Goal: Check status: Check status

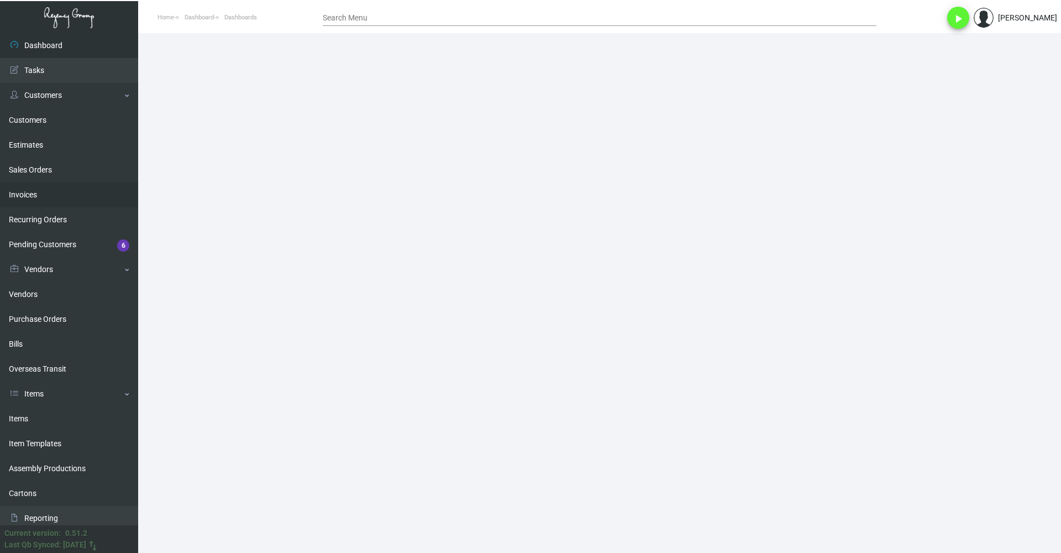
click at [47, 188] on link "Invoices" at bounding box center [69, 194] width 138 height 25
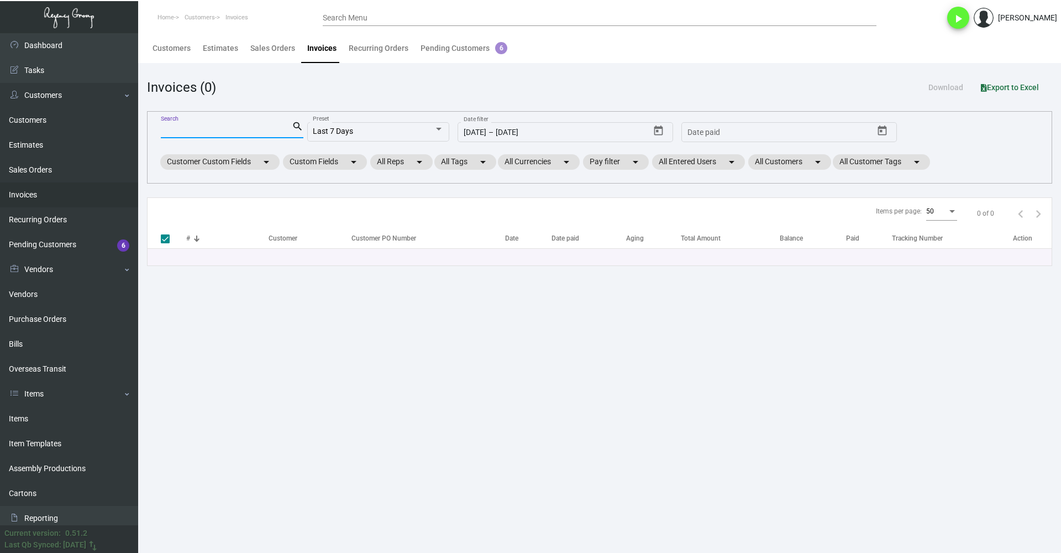
click at [243, 127] on input "Search" at bounding box center [226, 129] width 131 height 9
type input "ace"
checkbox input "false"
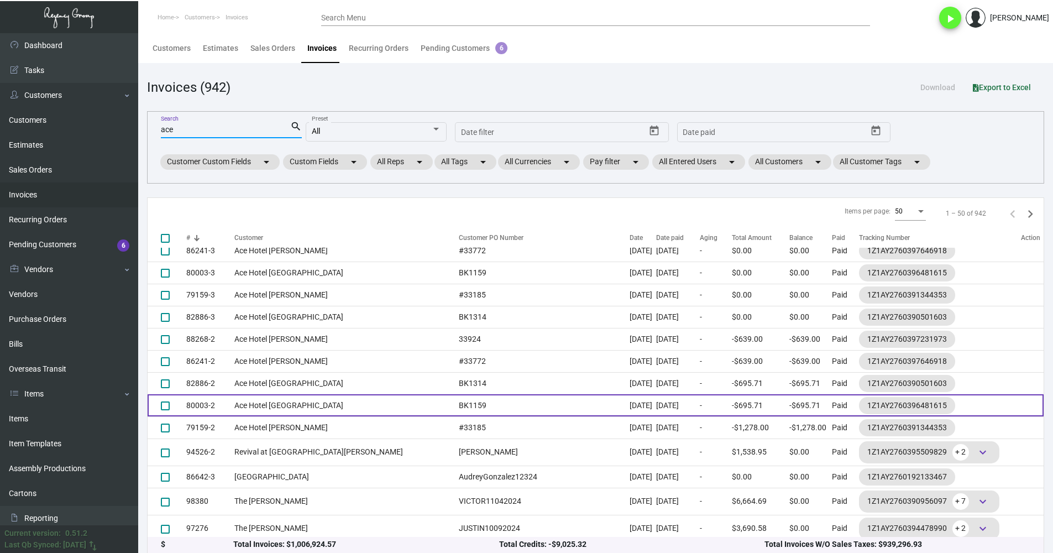
scroll to position [55, 0]
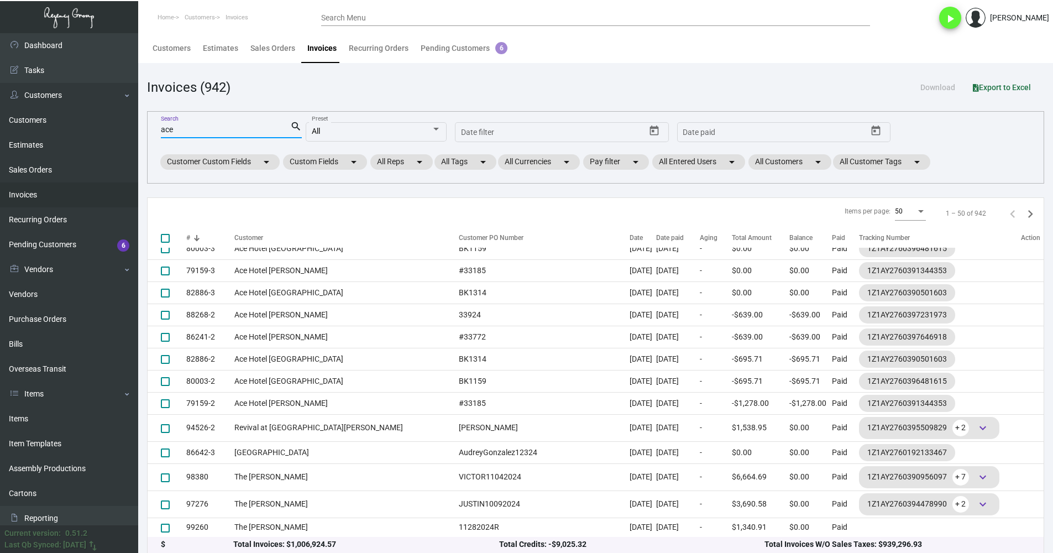
type input "ace"
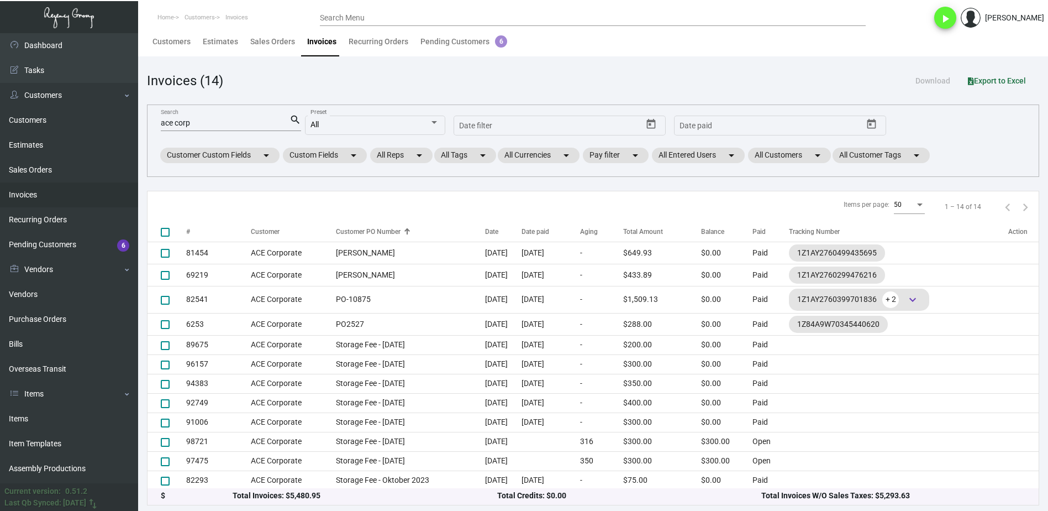
scroll to position [41, 0]
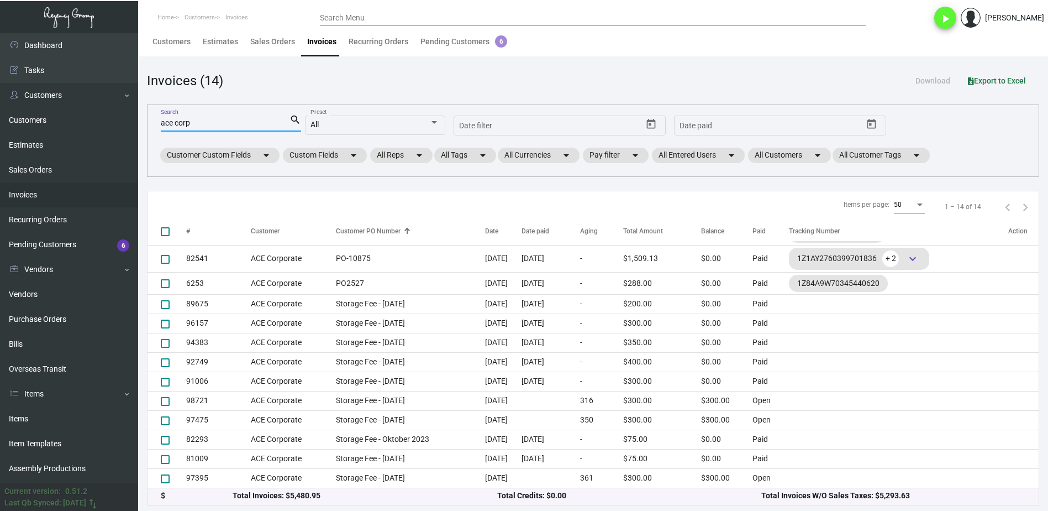
click at [216, 123] on input "ace corp" at bounding box center [225, 123] width 129 height 9
type input "ace"
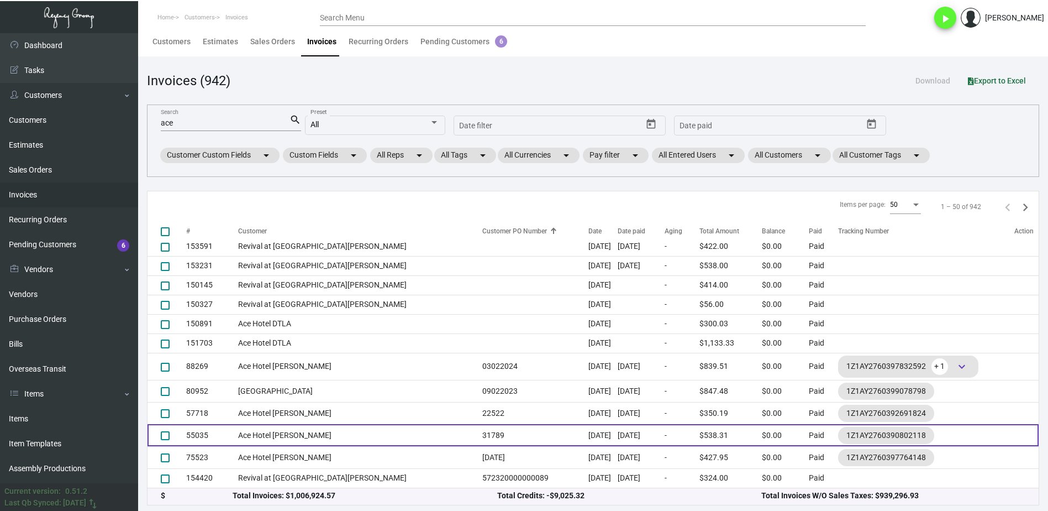
scroll to position [0, 0]
